Goal: Book appointment/travel/reservation

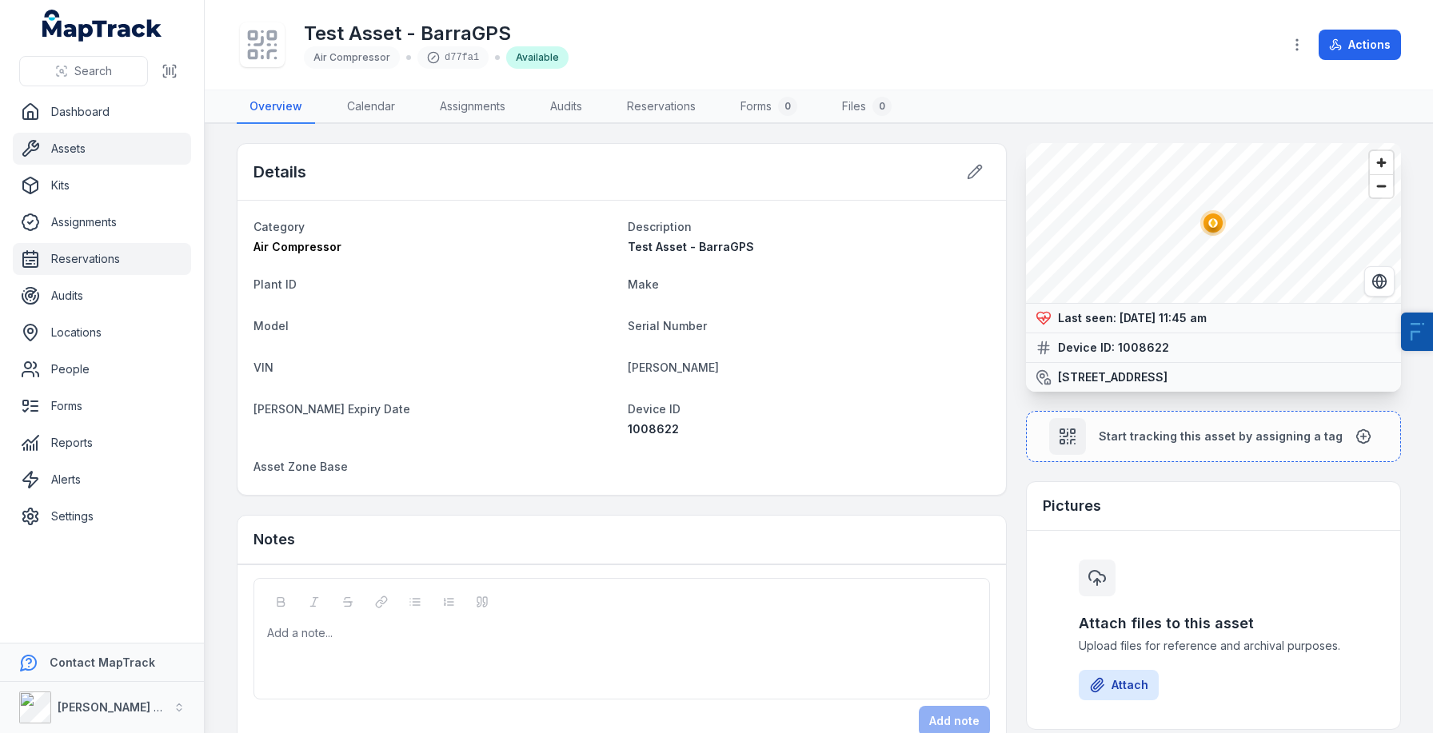
click at [93, 251] on link "Reservations" at bounding box center [102, 259] width 178 height 32
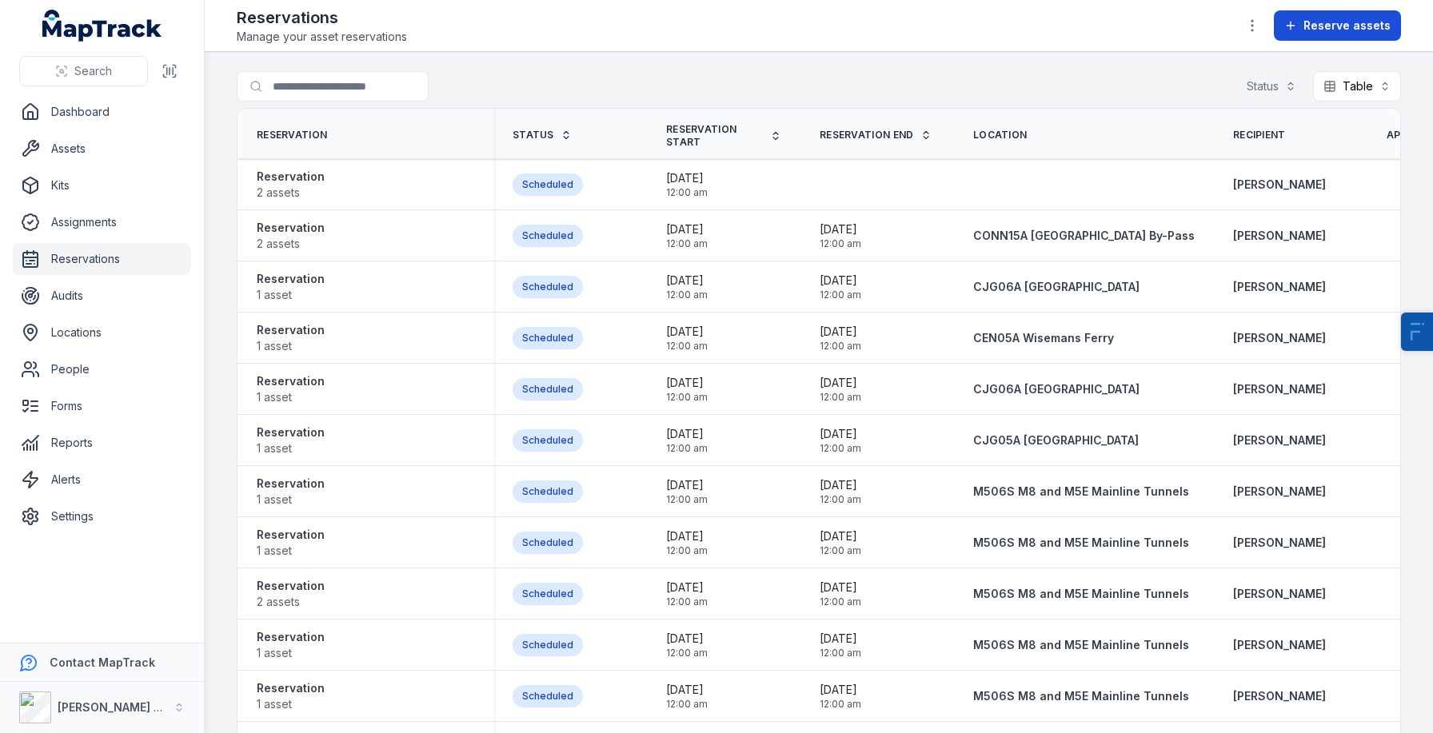
click at [1330, 18] on span "Reserve assets" at bounding box center [1346, 26] width 87 height 16
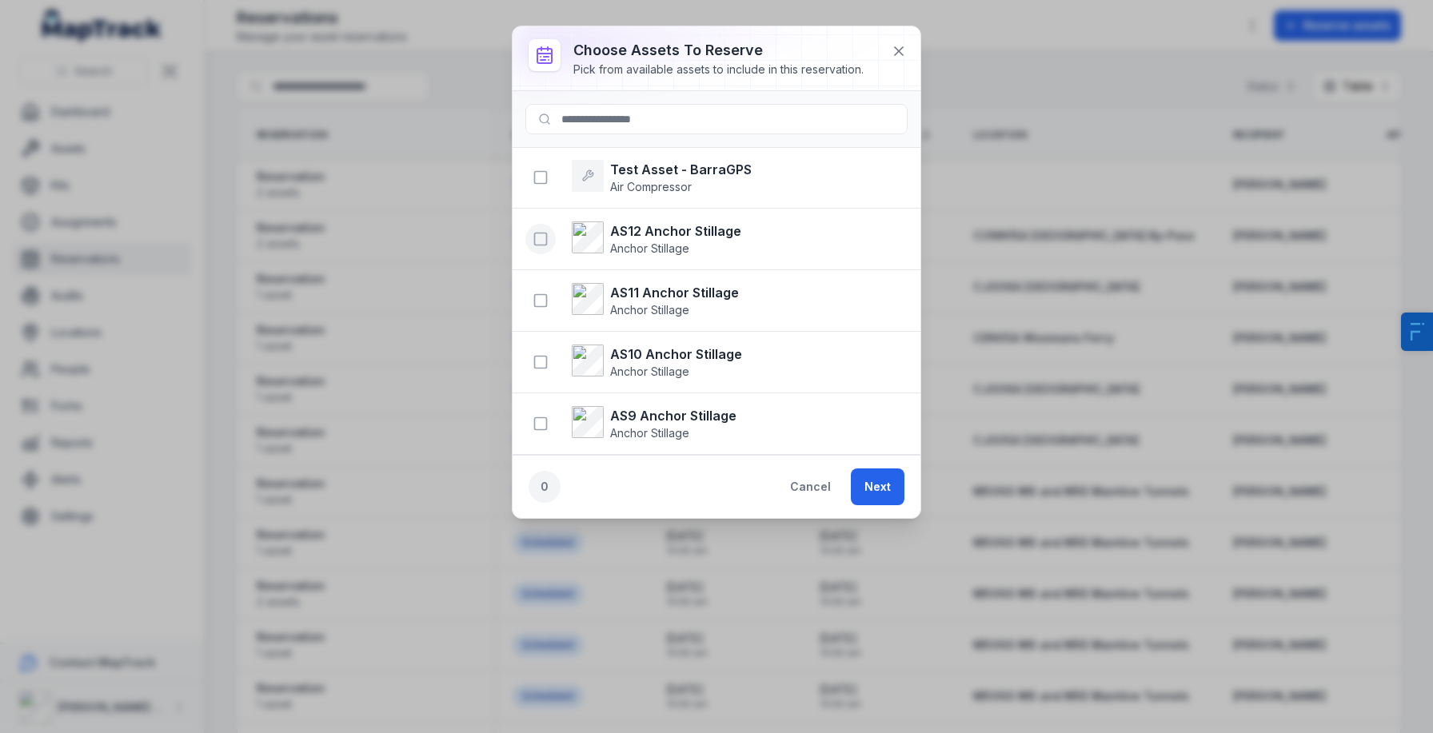
click at [552, 242] on button "button" at bounding box center [540, 239] width 30 height 30
click at [888, 475] on button "Next" at bounding box center [878, 487] width 54 height 37
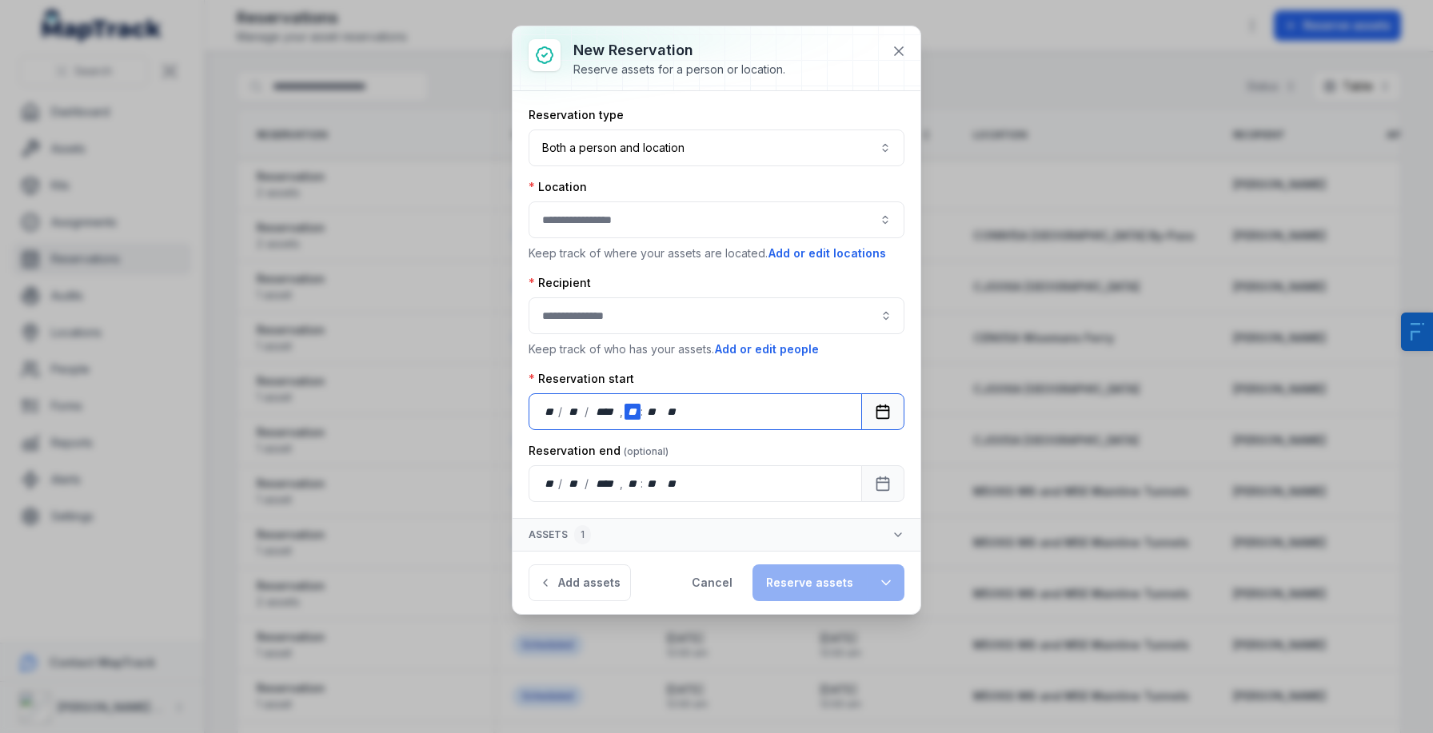
click at [624, 410] on div "**" at bounding box center [632, 412] width 16 height 16
click at [899, 50] on icon at bounding box center [899, 51] width 8 height 8
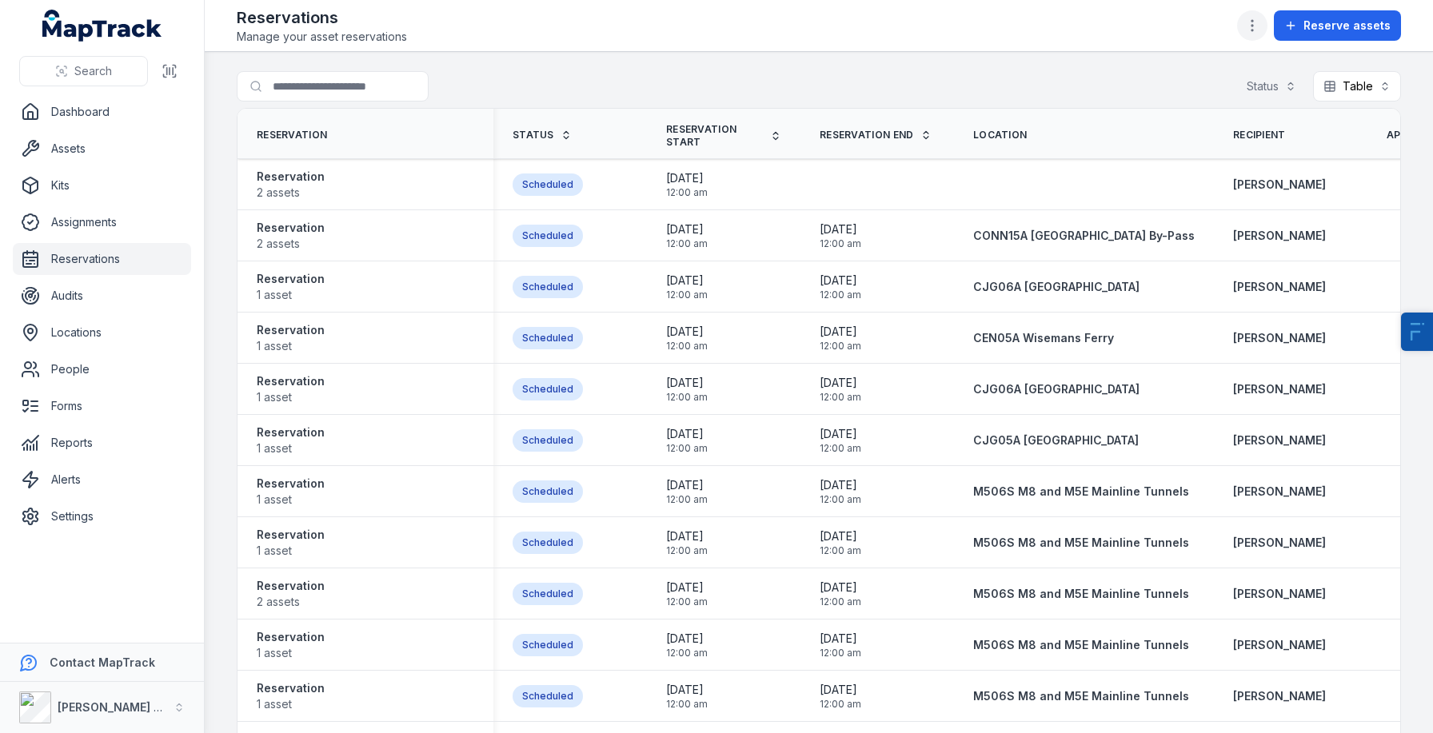
click at [1254, 35] on button "button" at bounding box center [1252, 25] width 30 height 30
click at [1136, 64] on div "Edit reservation fields" at bounding box center [1176, 68] width 179 height 29
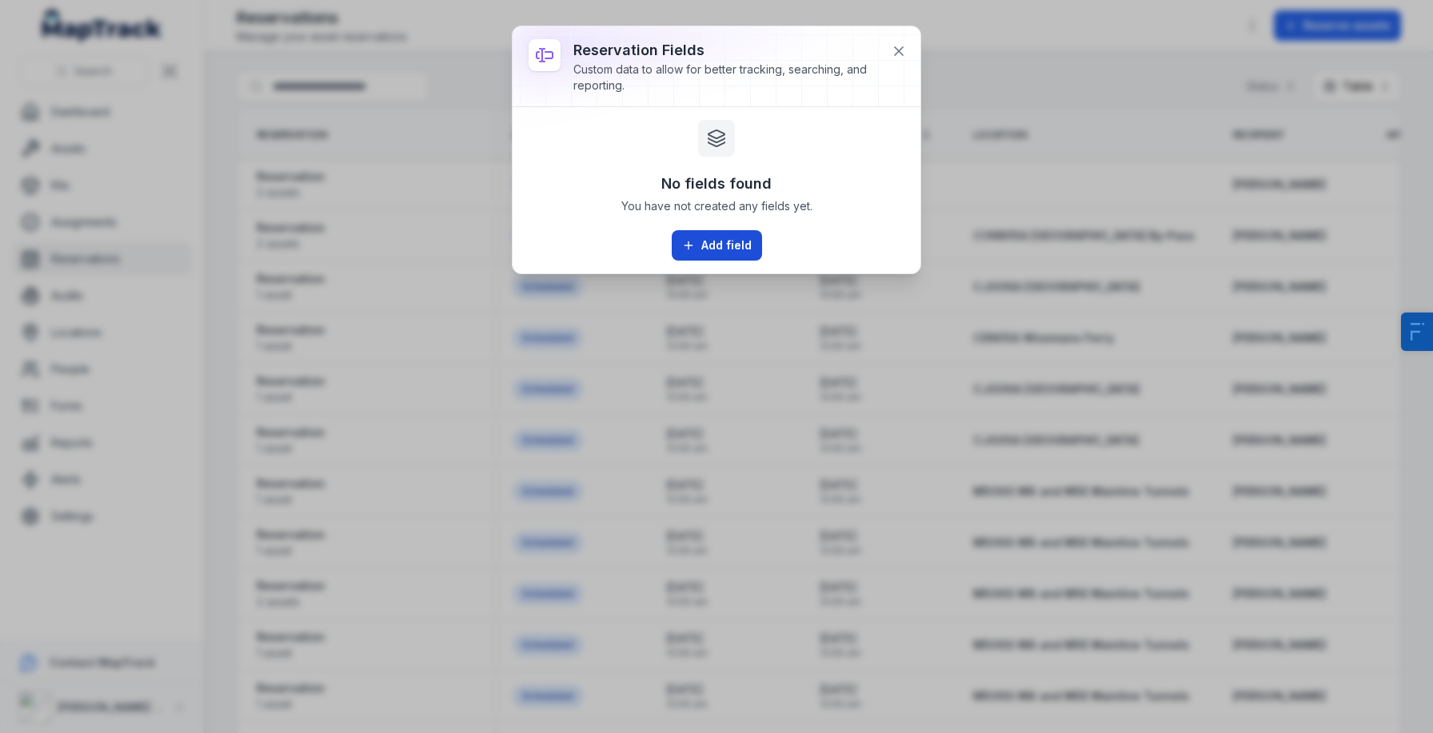
click at [717, 240] on button "Add field" at bounding box center [717, 245] width 90 height 30
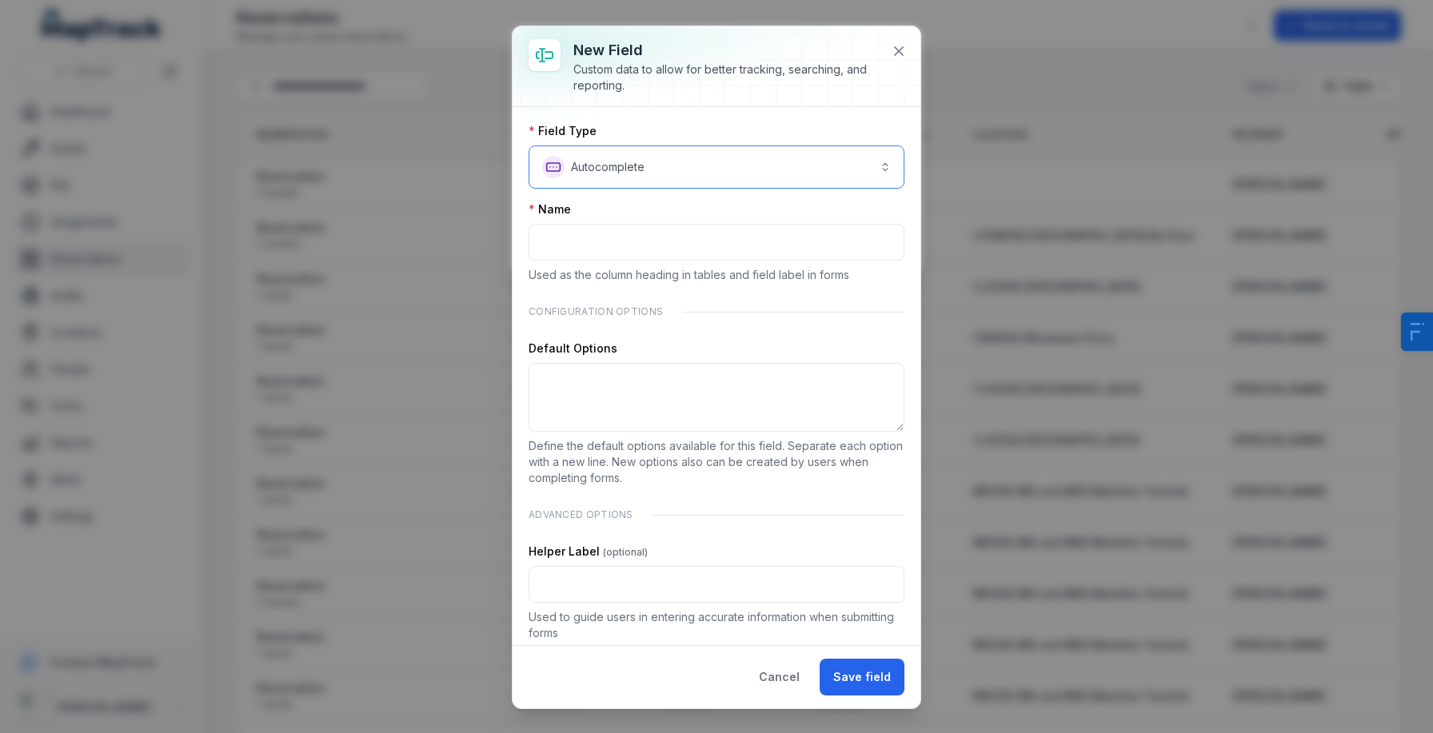
click at [590, 166] on button "**********" at bounding box center [717, 167] width 376 height 43
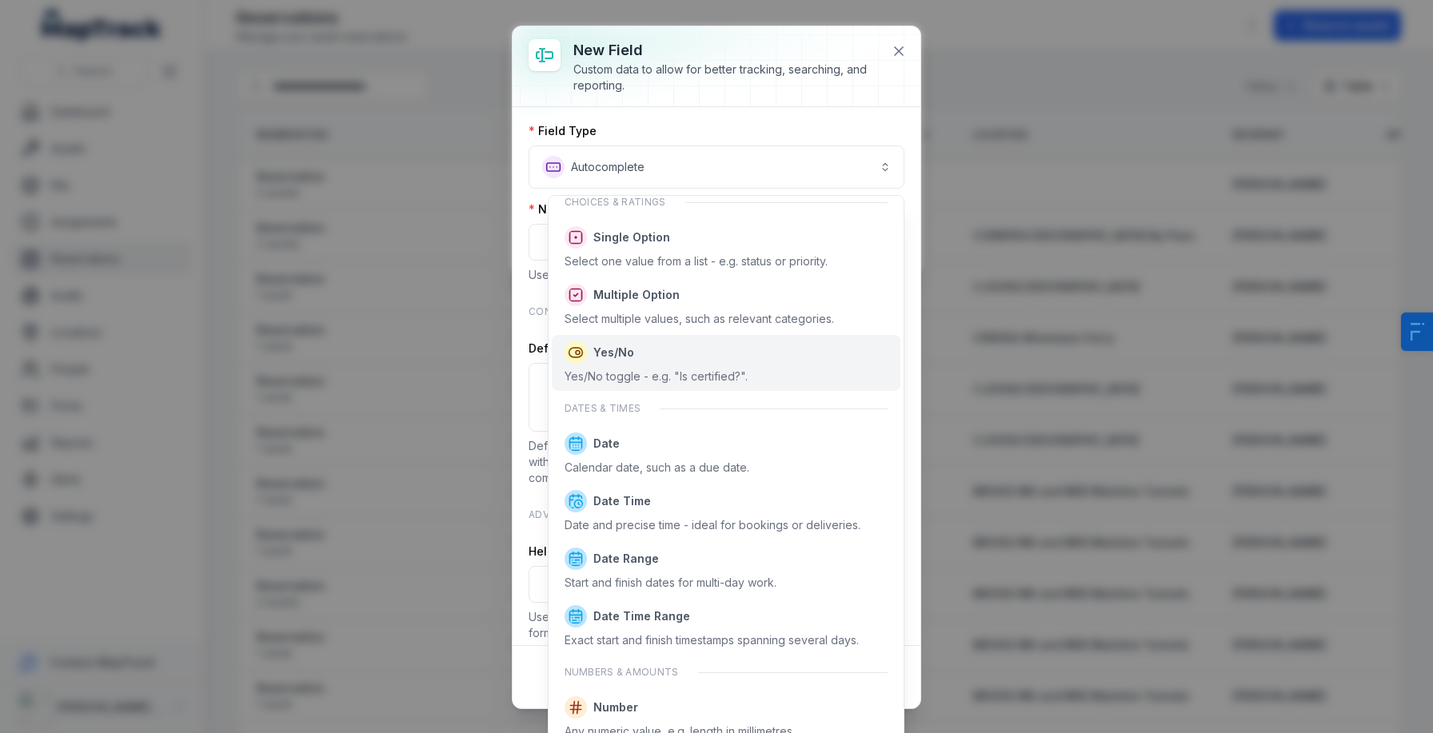
scroll to position [277, 0]
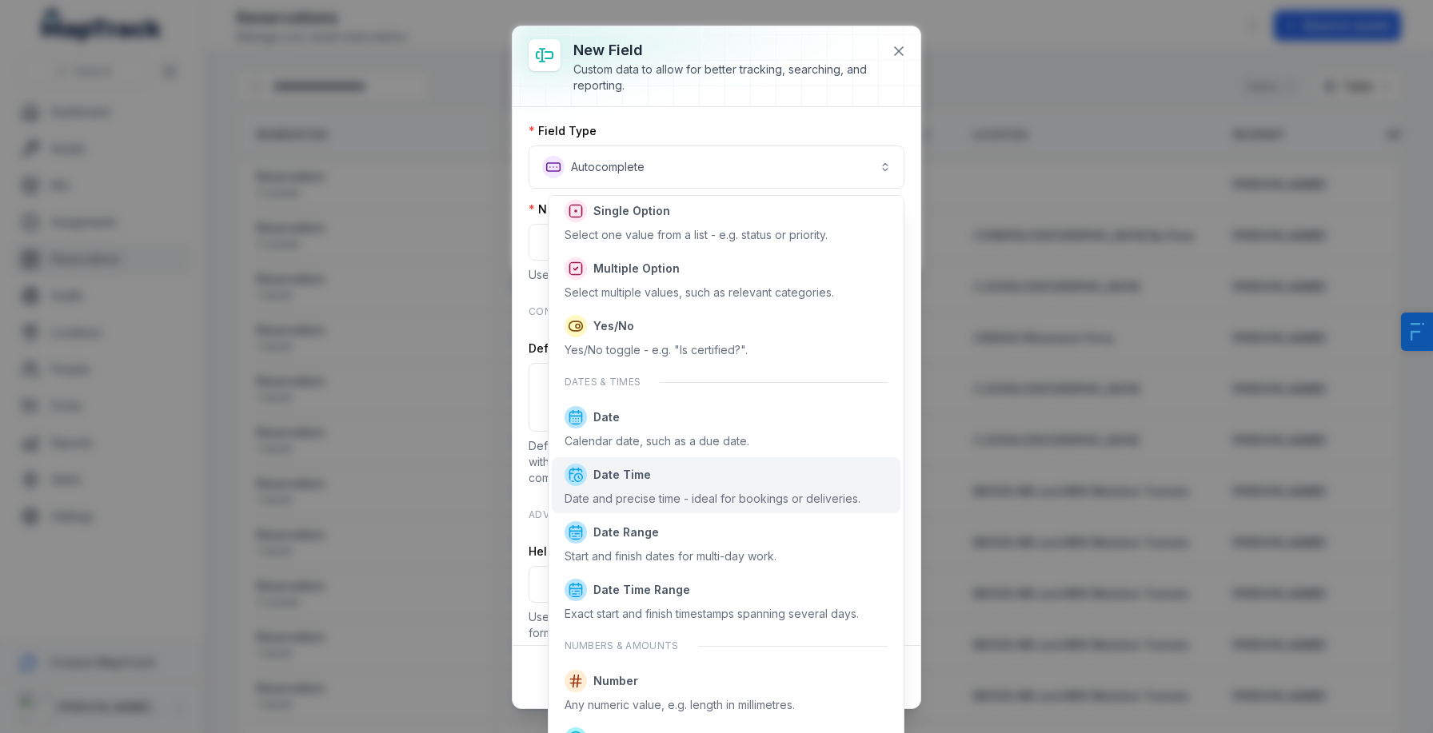
click at [626, 493] on div "Date and precise time - ideal for bookings or deliveries." at bounding box center [712, 499] width 296 height 16
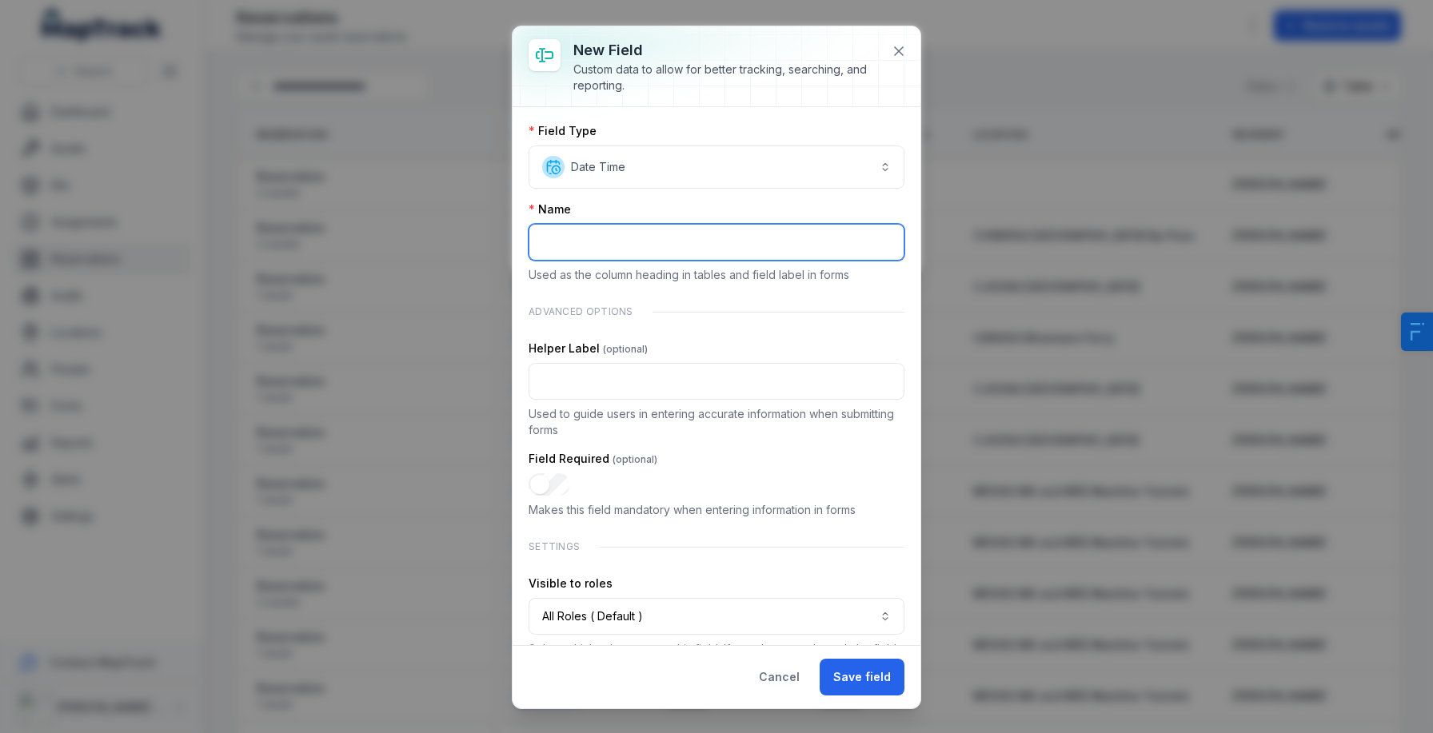
click at [572, 237] on input ":r3m:-form-item-label" at bounding box center [717, 242] width 376 height 37
type input "**********"
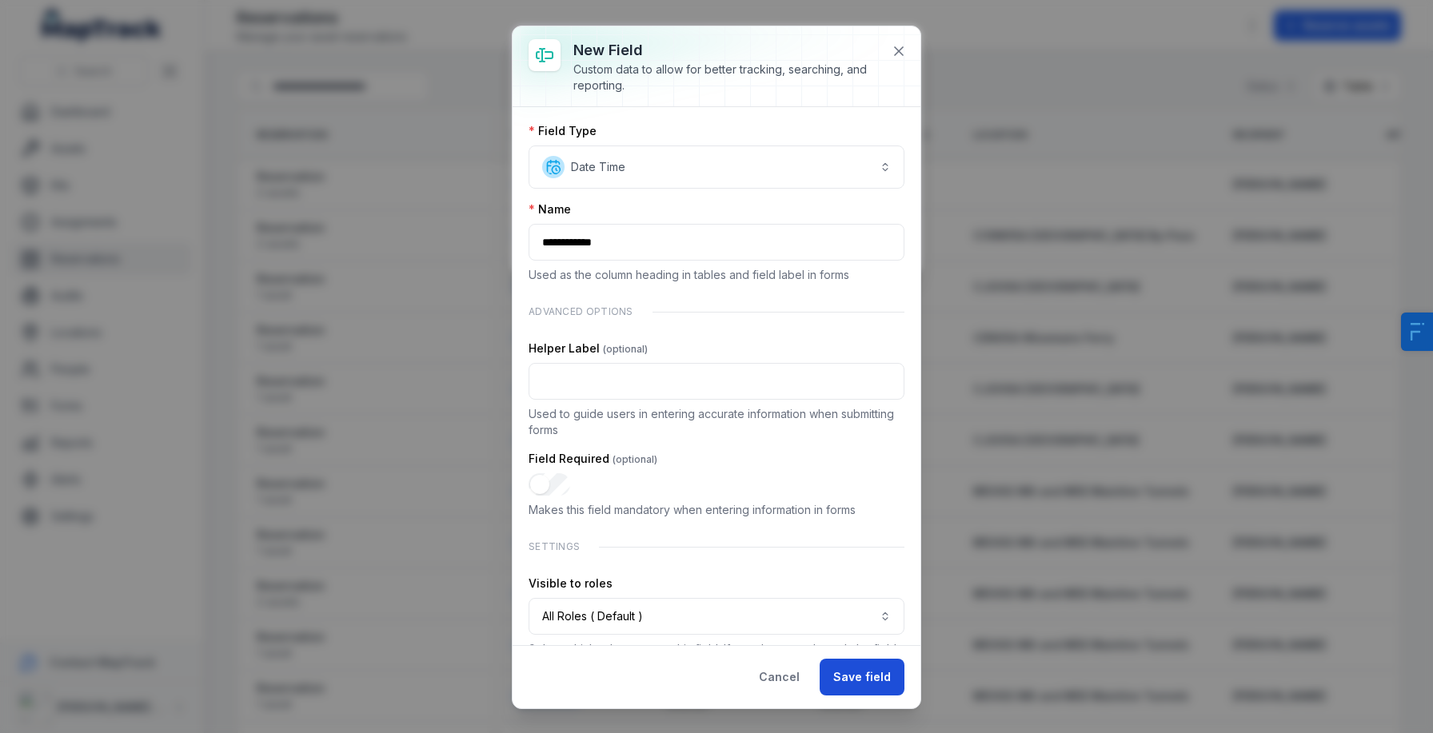
click at [854, 684] on button "Save field" at bounding box center [862, 677] width 85 height 37
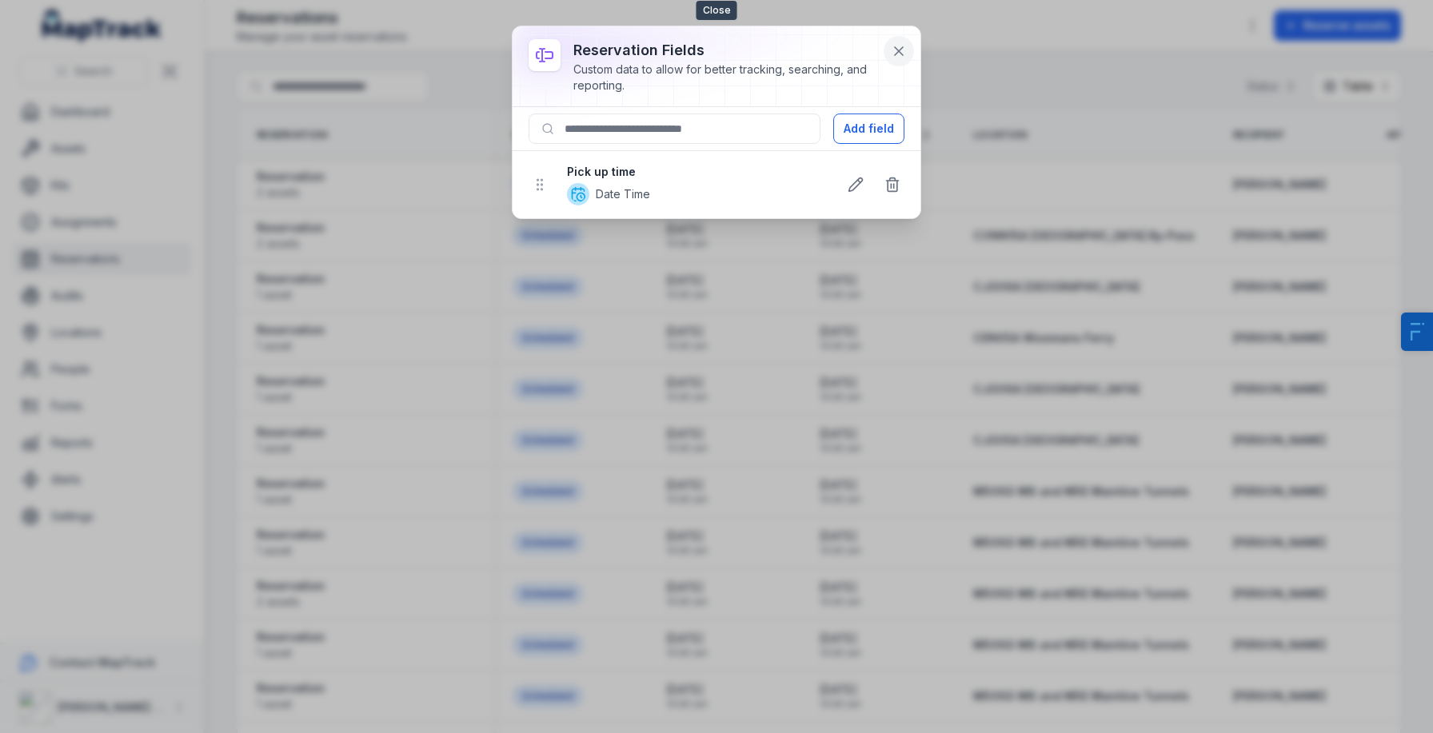
click at [897, 55] on icon at bounding box center [899, 51] width 16 height 16
